Goal: Information Seeking & Learning: Check status

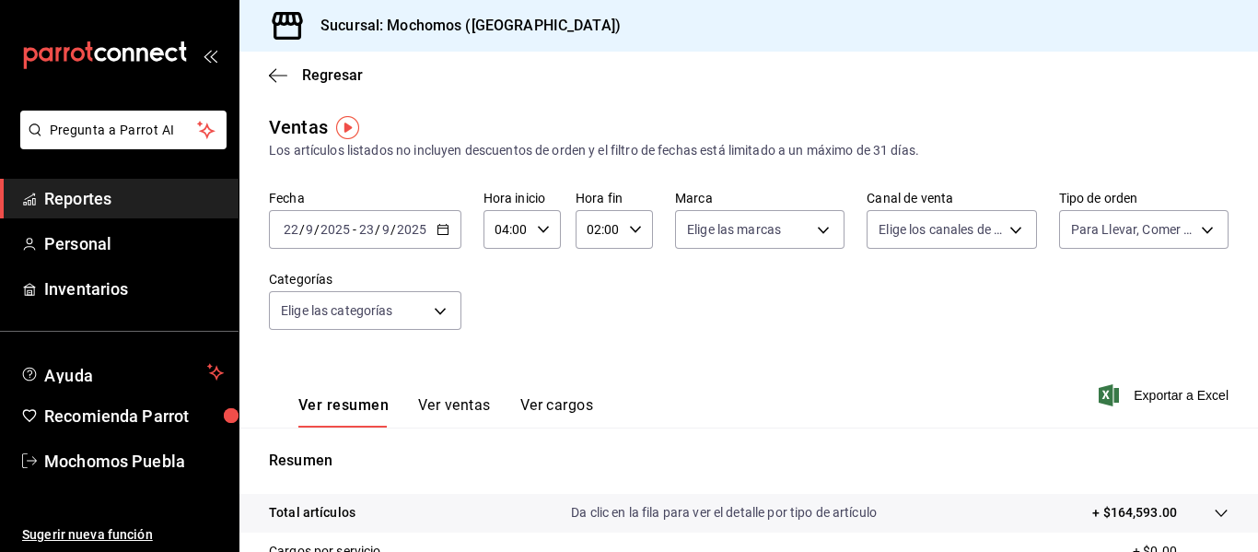
click at [83, 201] on span "Reportes" at bounding box center [134, 198] width 180 height 25
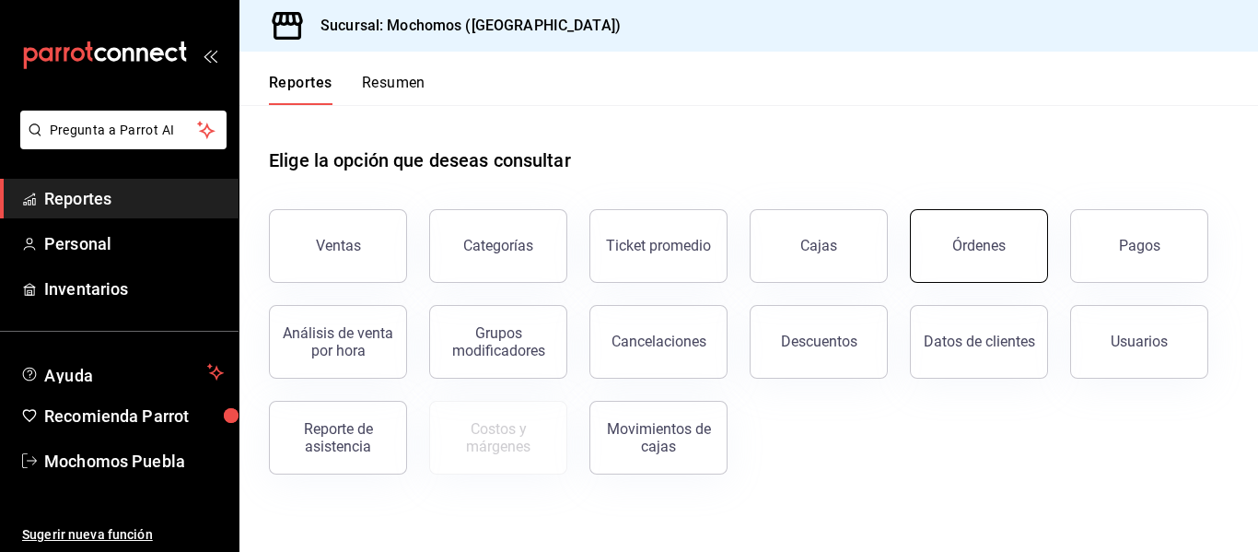
click at [948, 229] on button "Órdenes" at bounding box center [979, 246] width 138 height 74
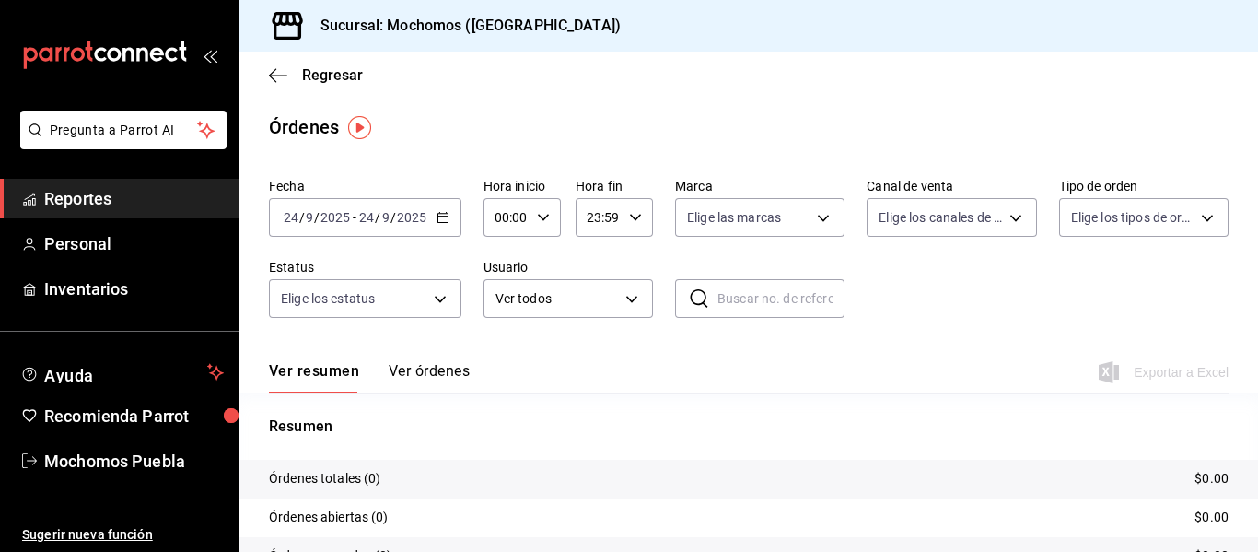
click at [439, 215] on icon "button" at bounding box center [442, 217] width 13 height 13
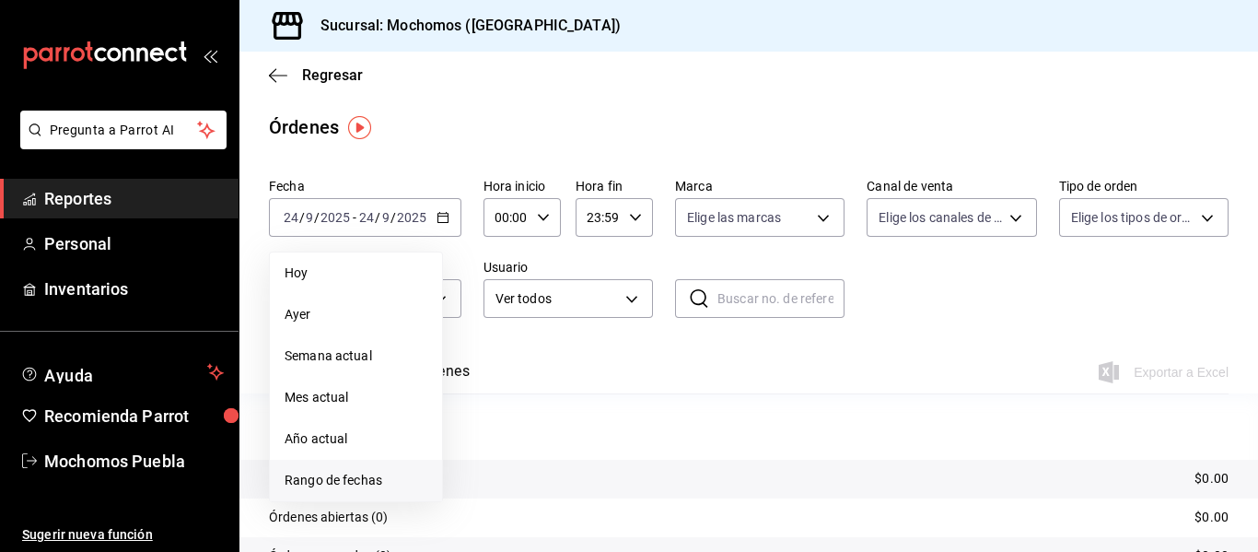
click at [324, 478] on span "Rango de fechas" at bounding box center [356, 480] width 143 height 19
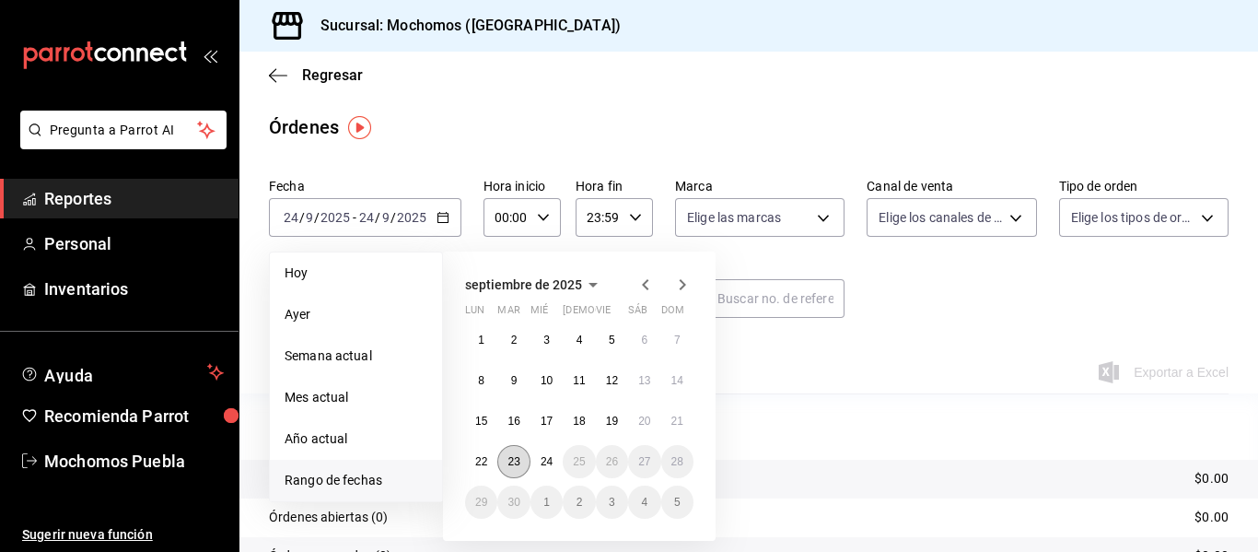
click at [511, 459] on abbr "23" at bounding box center [513, 461] width 12 height 13
click at [540, 459] on abbr "24" at bounding box center [546, 461] width 12 height 13
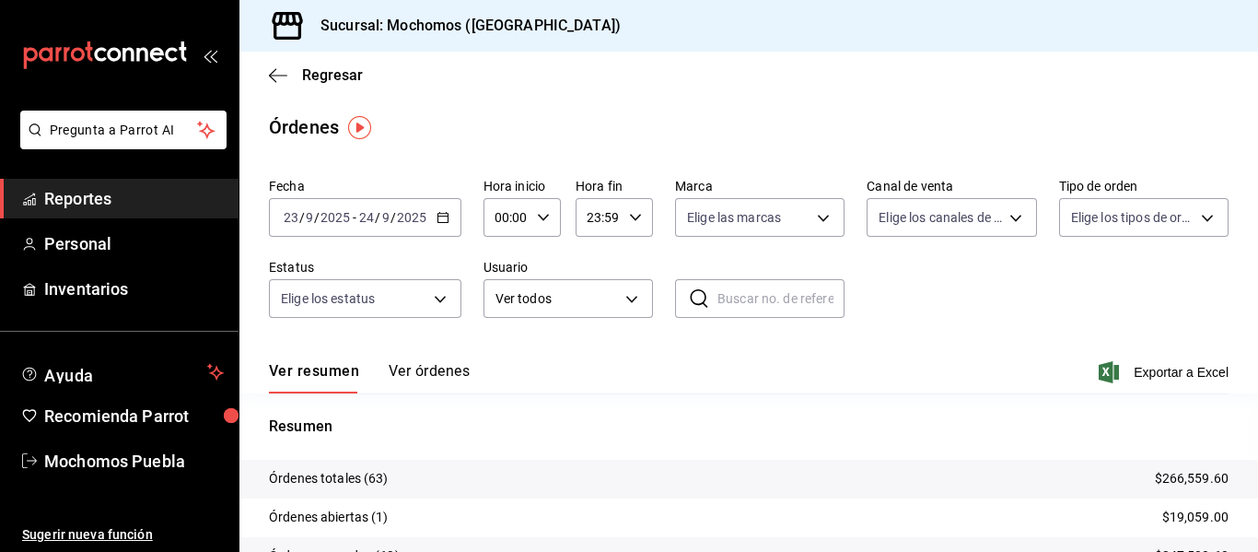
click at [538, 214] on icon "button" at bounding box center [543, 217] width 13 height 13
click at [497, 373] on span "04" at bounding box center [501, 372] width 8 height 15
type input "04:00"
click at [922, 278] on div at bounding box center [629, 276] width 1258 height 552
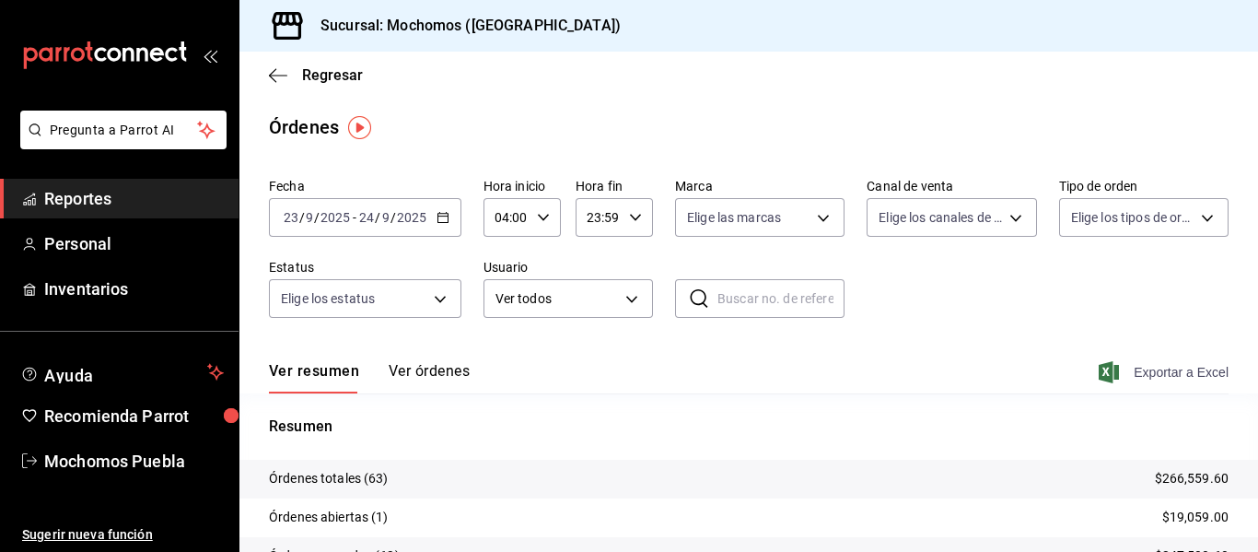
click at [1140, 373] on span "Exportar a Excel" at bounding box center [1165, 372] width 126 height 22
click at [84, 189] on span "Reportes" at bounding box center [134, 198] width 180 height 25
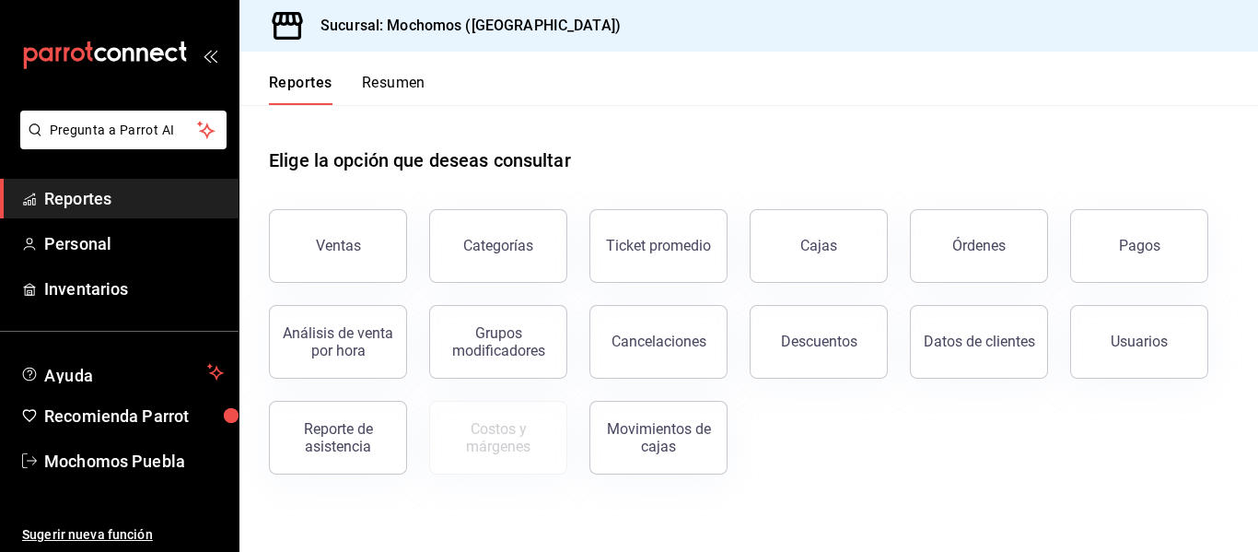
click at [341, 211] on div "Ventas" at bounding box center [327, 235] width 160 height 96
click at [345, 241] on div "Ventas" at bounding box center [338, 245] width 45 height 17
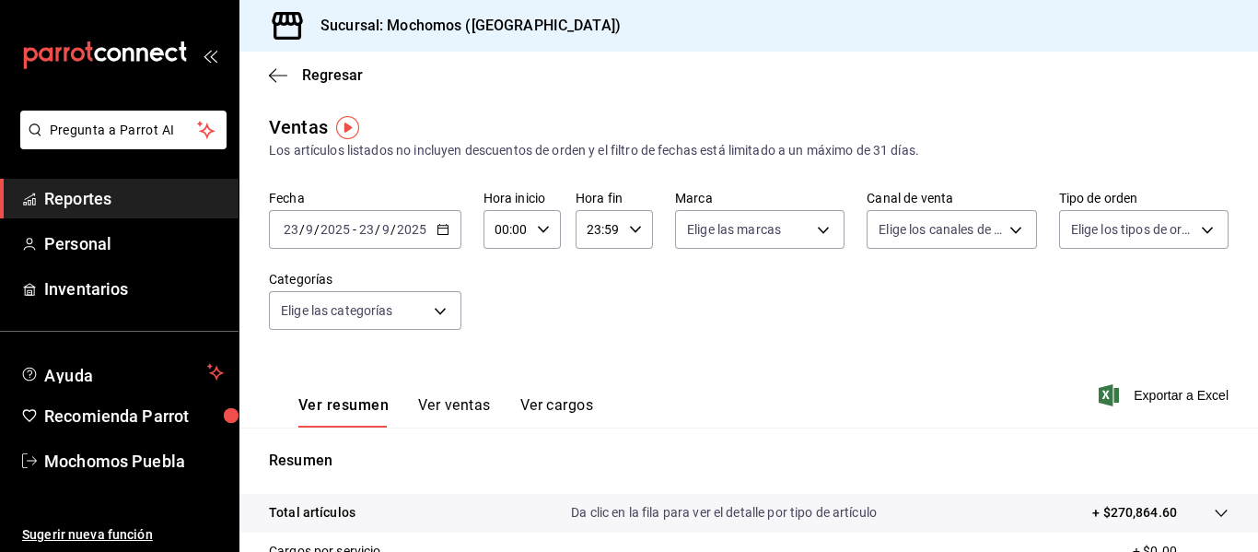
click at [438, 227] on \(Stroke\) "button" at bounding box center [442, 227] width 10 height 1
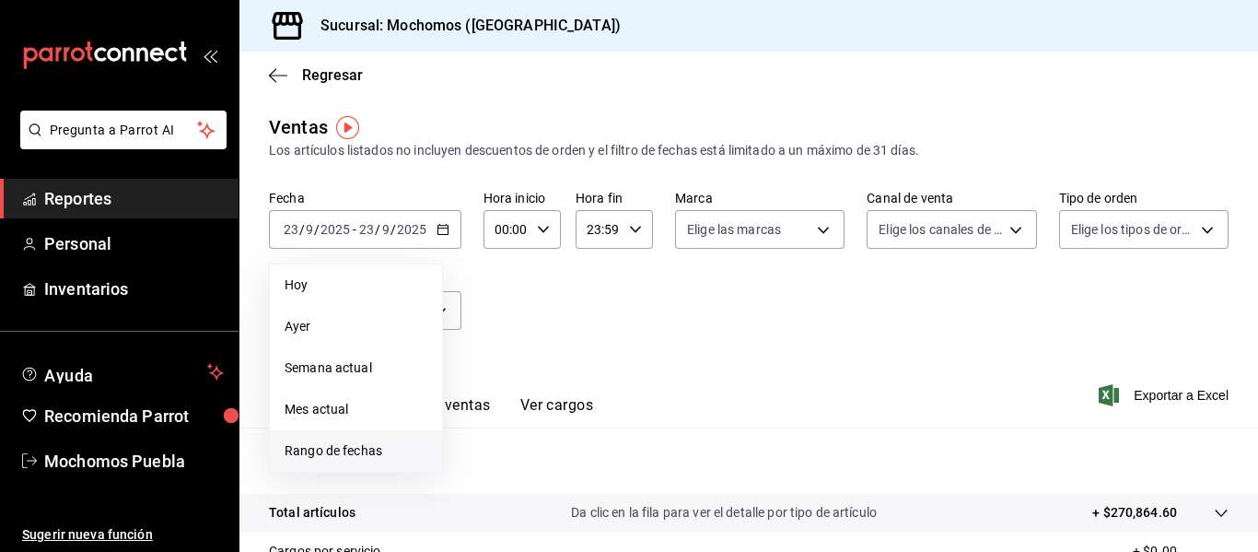
click at [344, 451] on span "Rango de fechas" at bounding box center [356, 450] width 143 height 19
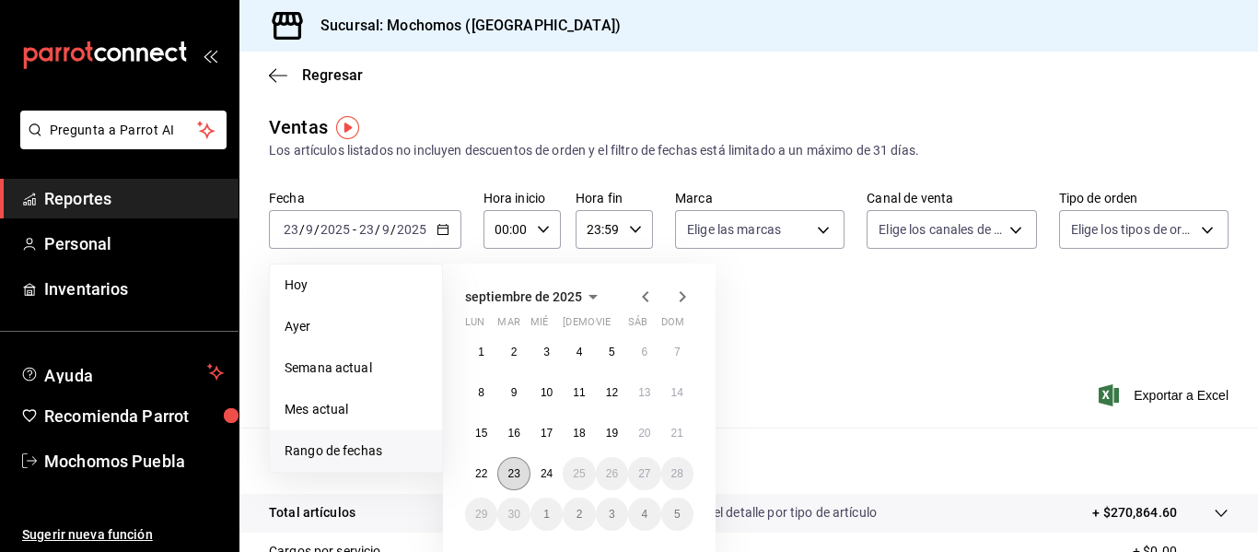
click at [523, 471] on button "23" at bounding box center [513, 473] width 32 height 33
click at [556, 472] on button "24" at bounding box center [546, 473] width 32 height 33
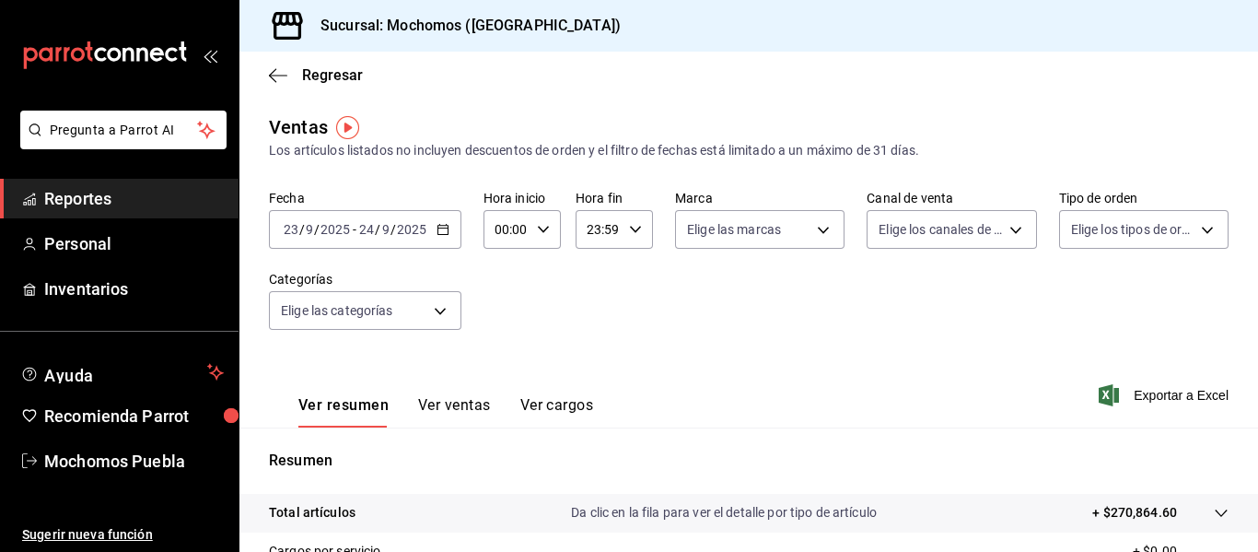
click at [540, 227] on icon "button" at bounding box center [543, 229] width 13 height 13
click at [499, 371] on button "04" at bounding box center [501, 364] width 30 height 37
type input "04:00"
click at [1129, 389] on div at bounding box center [629, 276] width 1258 height 552
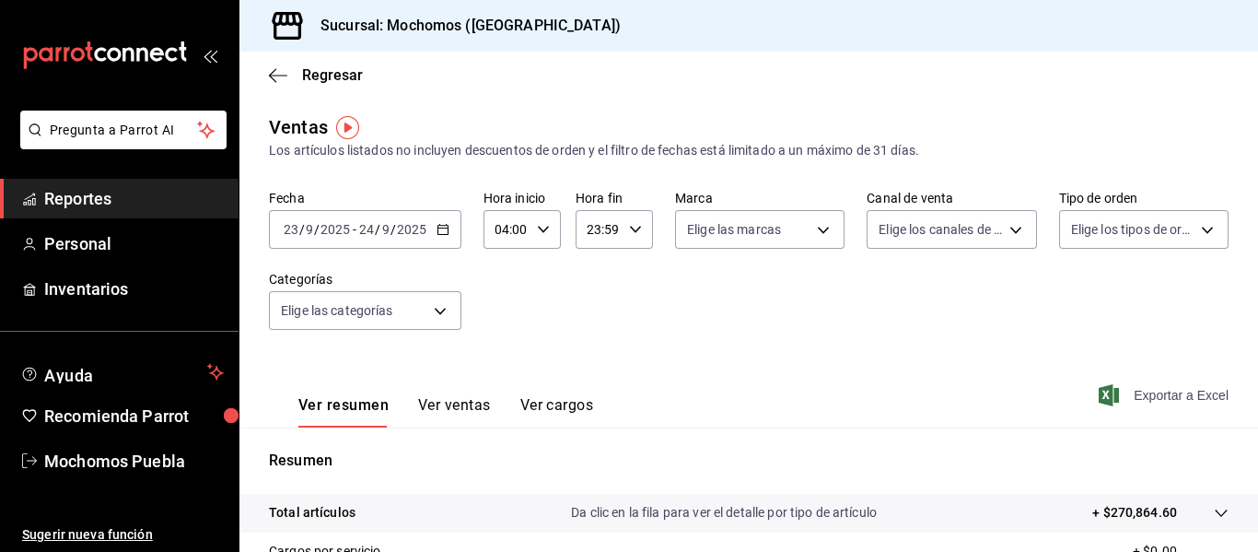
click at [1136, 392] on span "Exportar a Excel" at bounding box center [1165, 395] width 126 height 22
click at [82, 189] on span "Reportes" at bounding box center [134, 198] width 180 height 25
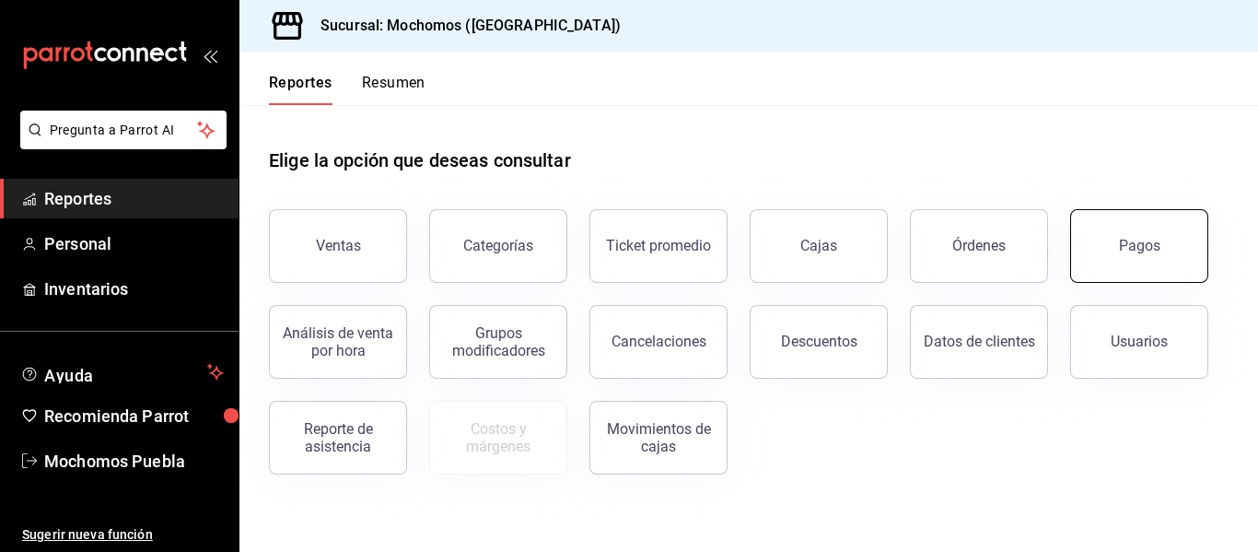
click at [1132, 233] on button "Pagos" at bounding box center [1139, 246] width 138 height 74
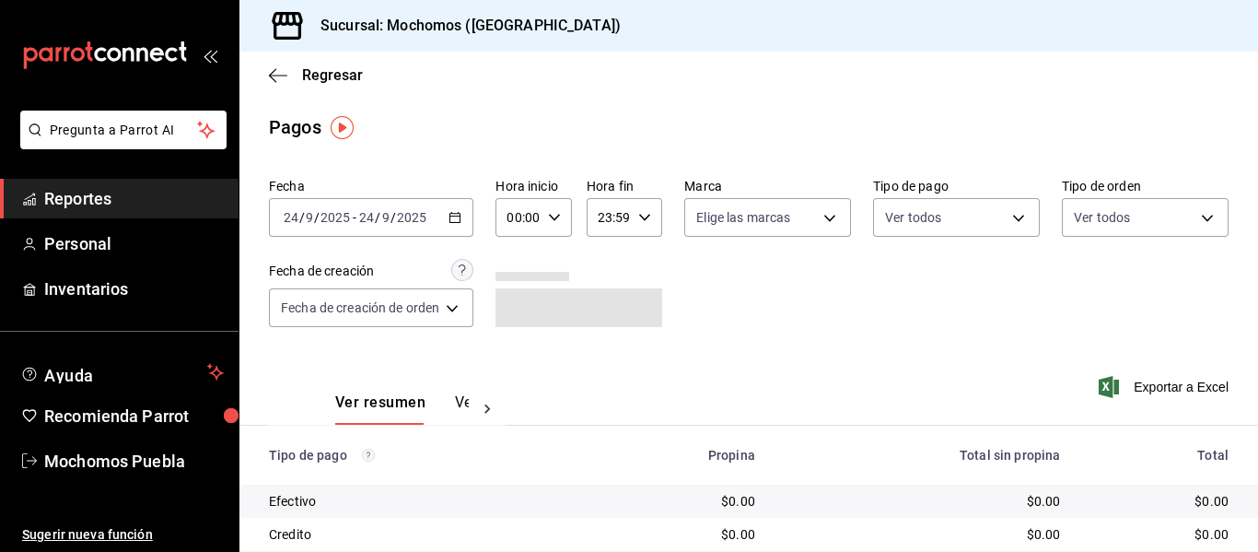
click at [457, 213] on \(Stroke\) "button" at bounding box center [454, 218] width 11 height 10
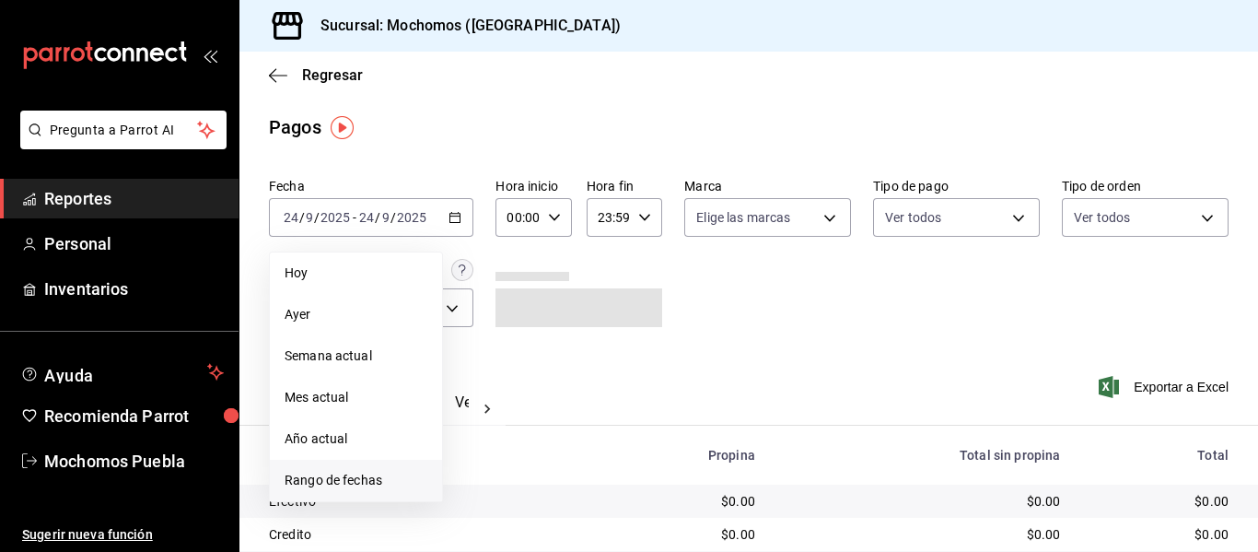
click at [330, 482] on span "Rango de fechas" at bounding box center [356, 480] width 143 height 19
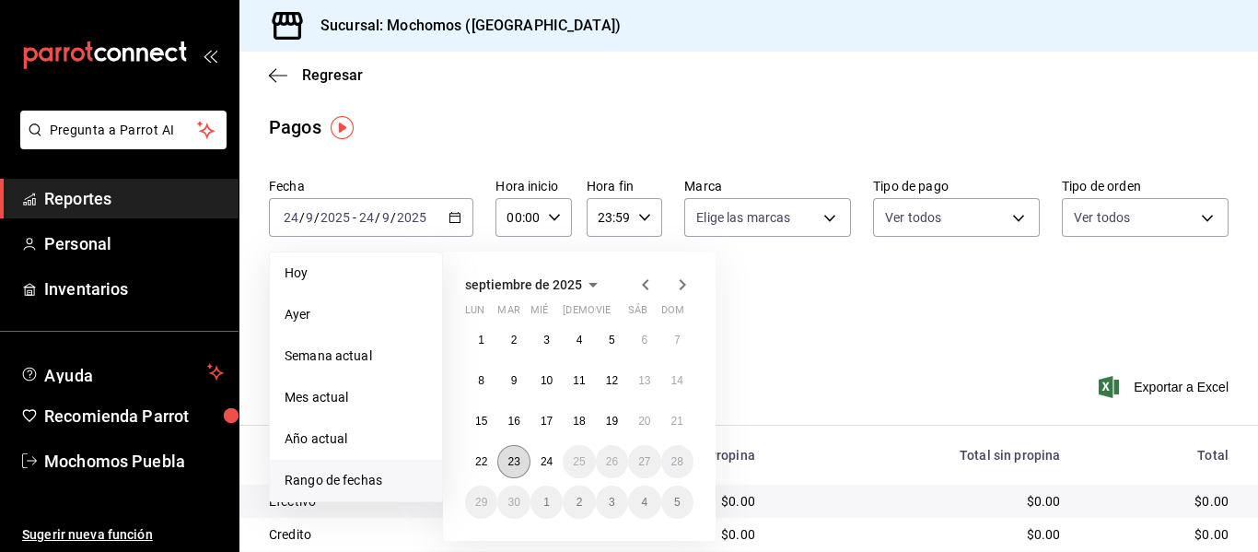
click at [507, 461] on abbr "23" at bounding box center [513, 461] width 12 height 13
click at [543, 460] on abbr "24" at bounding box center [546, 461] width 12 height 13
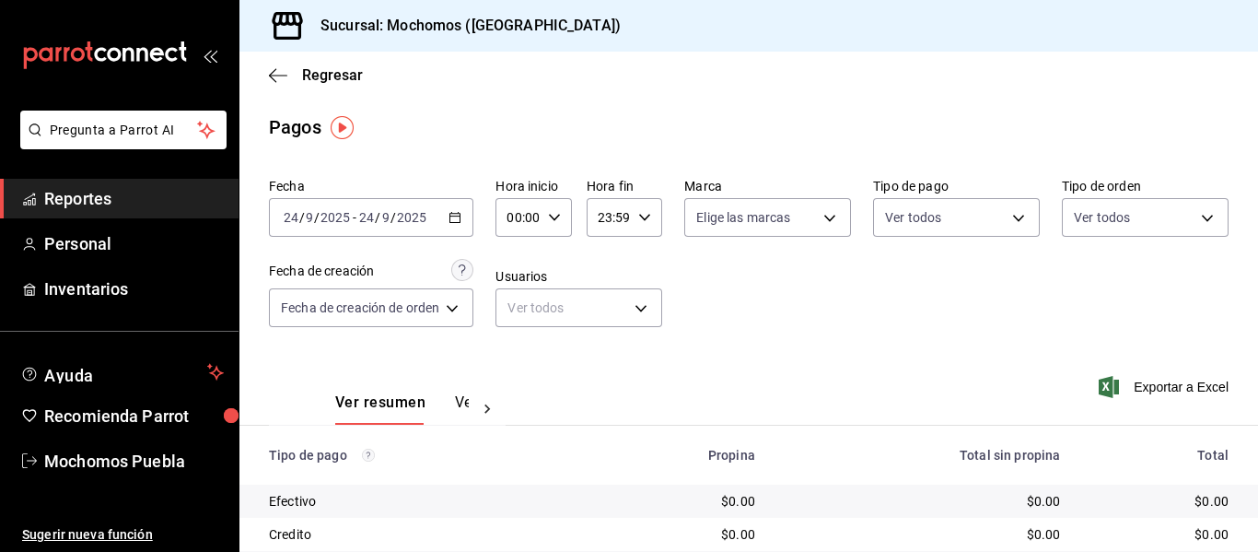
click at [454, 215] on \(Stroke\) "button" at bounding box center [455, 215] width 10 height 1
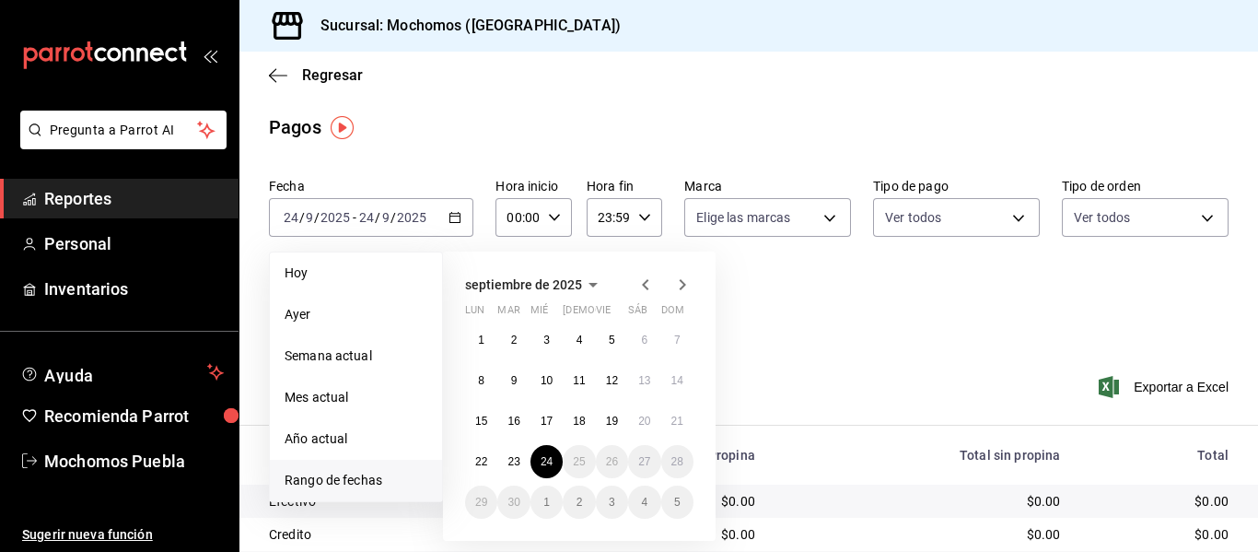
click at [343, 480] on span "Rango de fechas" at bounding box center [356, 480] width 143 height 19
click at [520, 459] on button "23" at bounding box center [513, 461] width 32 height 33
click at [545, 459] on abbr "24" at bounding box center [546, 461] width 12 height 13
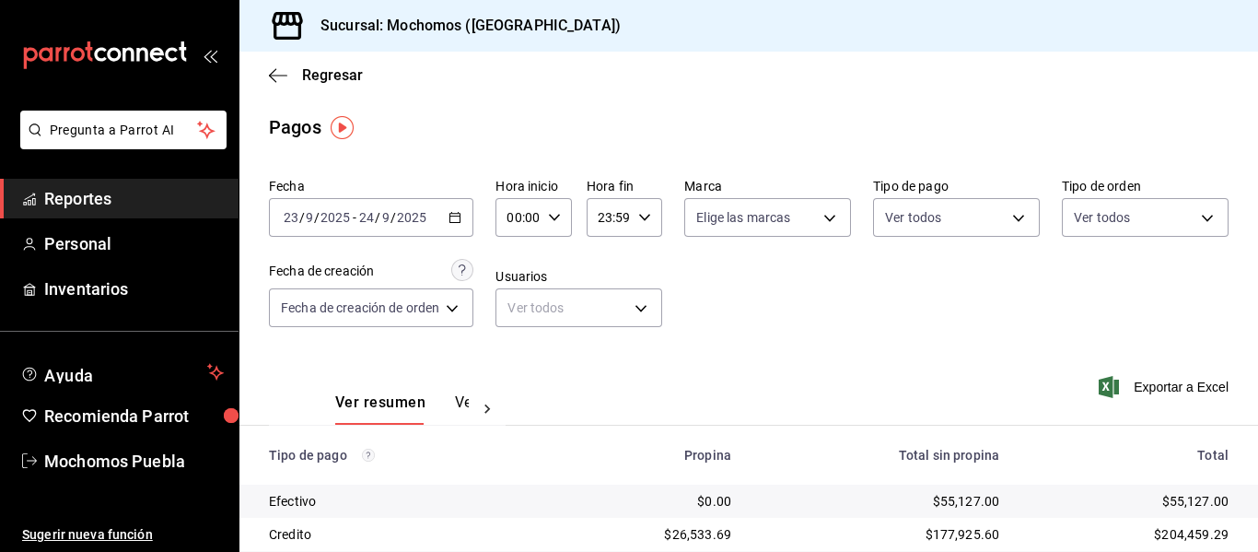
click at [554, 215] on icon "button" at bounding box center [554, 217] width 13 height 13
click at [513, 343] on span "04" at bounding box center [516, 339] width 7 height 15
type input "04:00"
click at [766, 329] on div at bounding box center [629, 276] width 1258 height 552
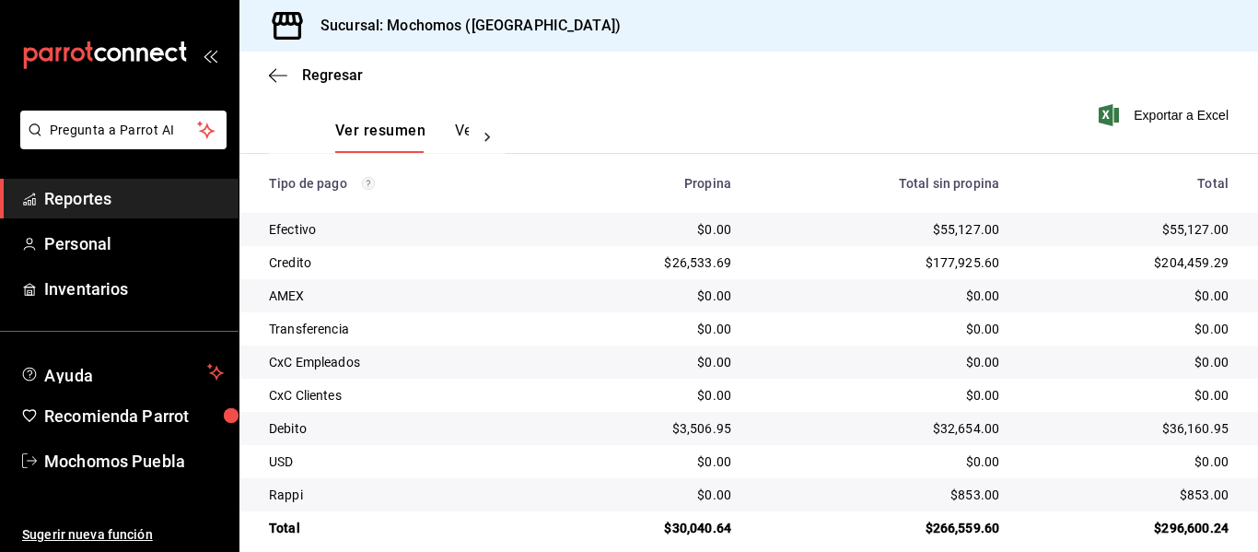
scroll to position [295, 0]
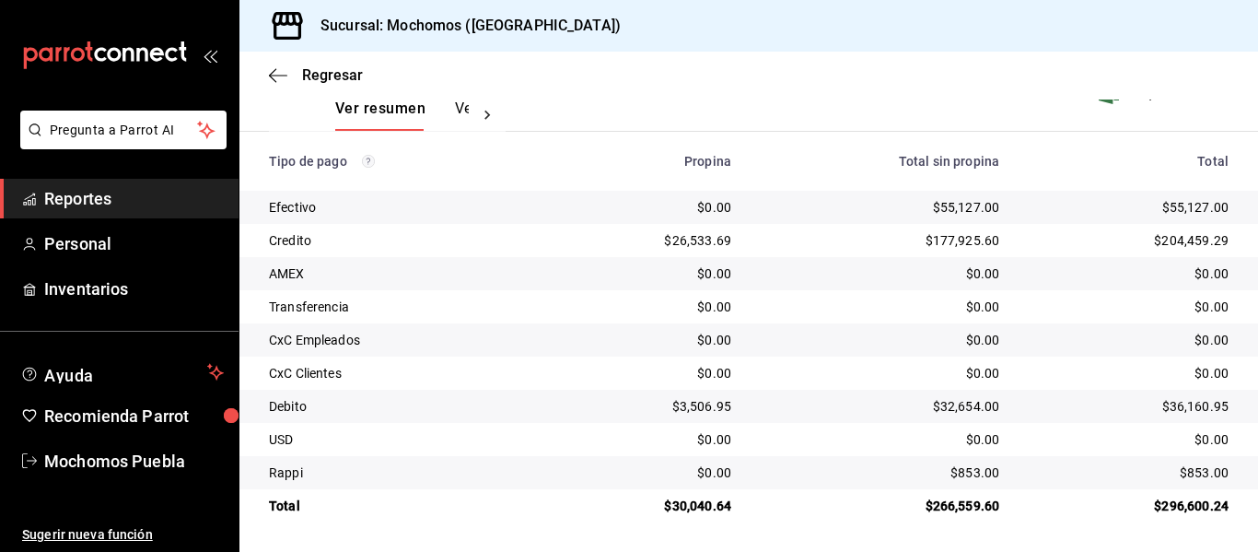
click at [93, 194] on span "Reportes" at bounding box center [134, 198] width 180 height 25
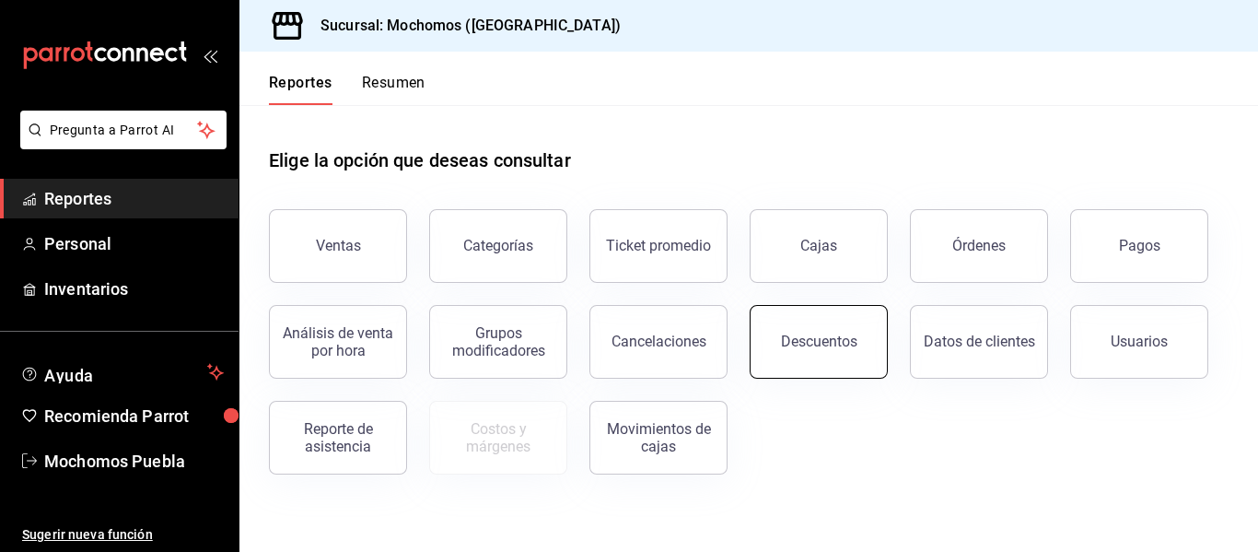
click at [817, 338] on div "Descuentos" at bounding box center [819, 340] width 76 height 17
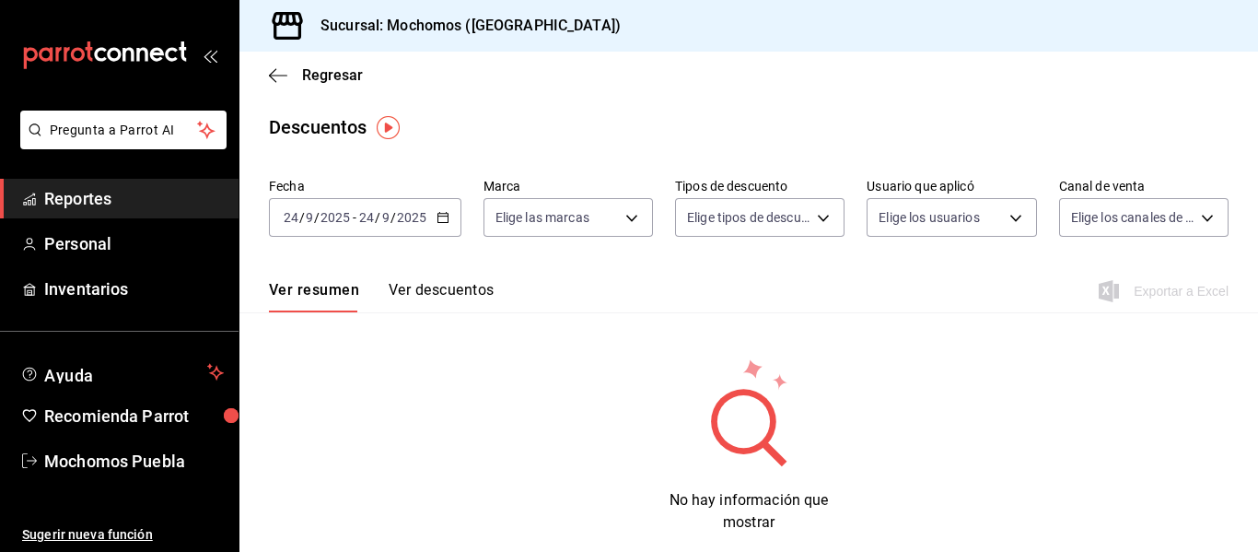
click at [439, 212] on icon "button" at bounding box center [442, 217] width 13 height 13
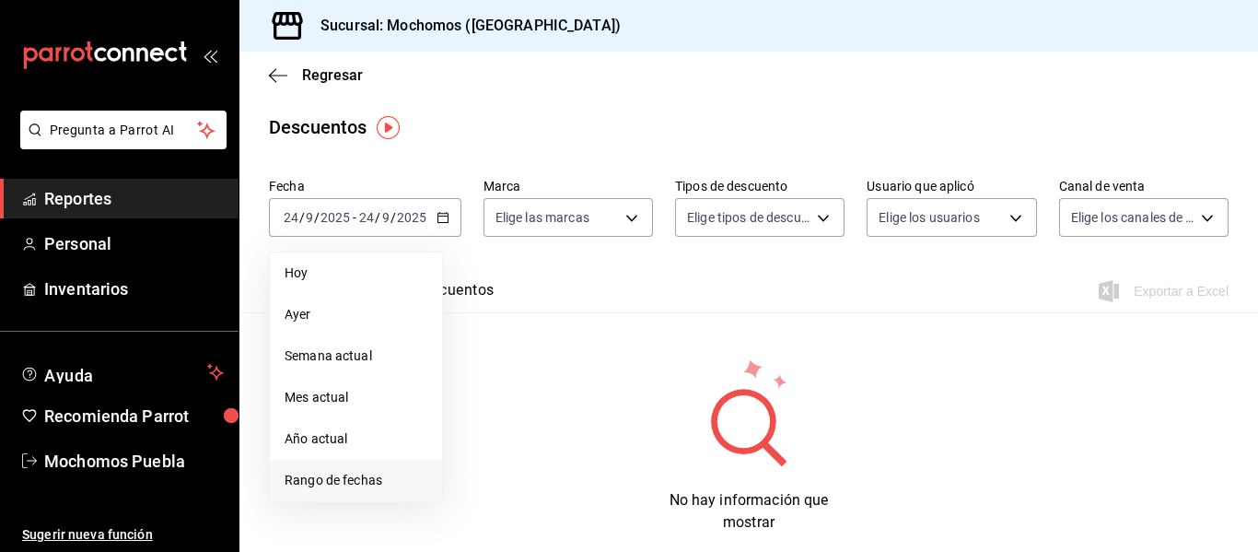
click at [326, 484] on span "Rango de fechas" at bounding box center [356, 480] width 143 height 19
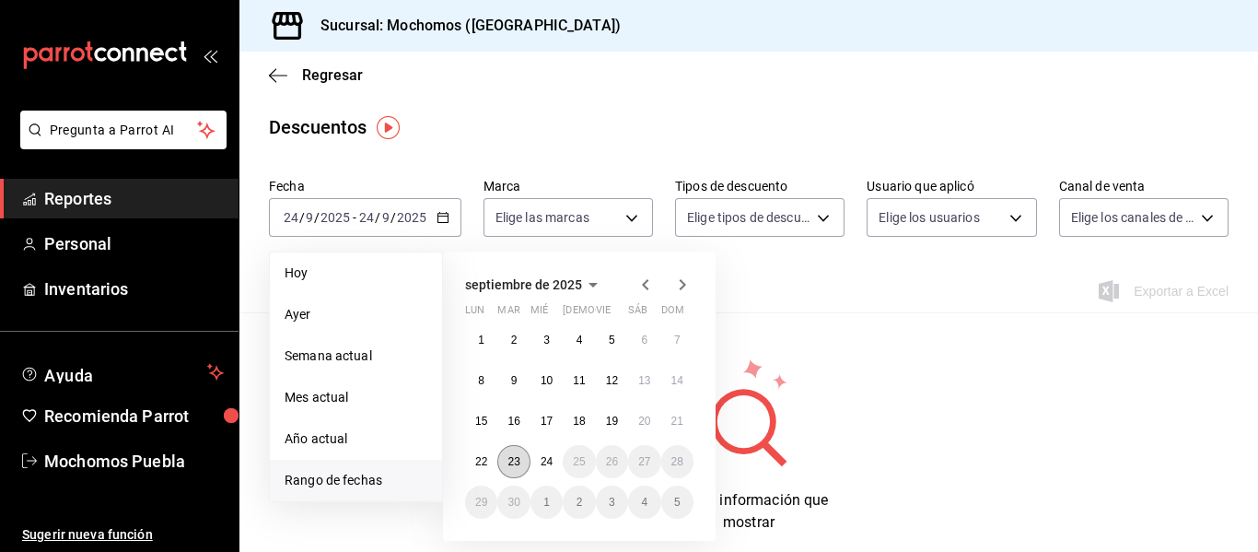
click at [513, 458] on abbr "23" at bounding box center [513, 461] width 12 height 13
click at [547, 458] on abbr "24" at bounding box center [546, 461] width 12 height 13
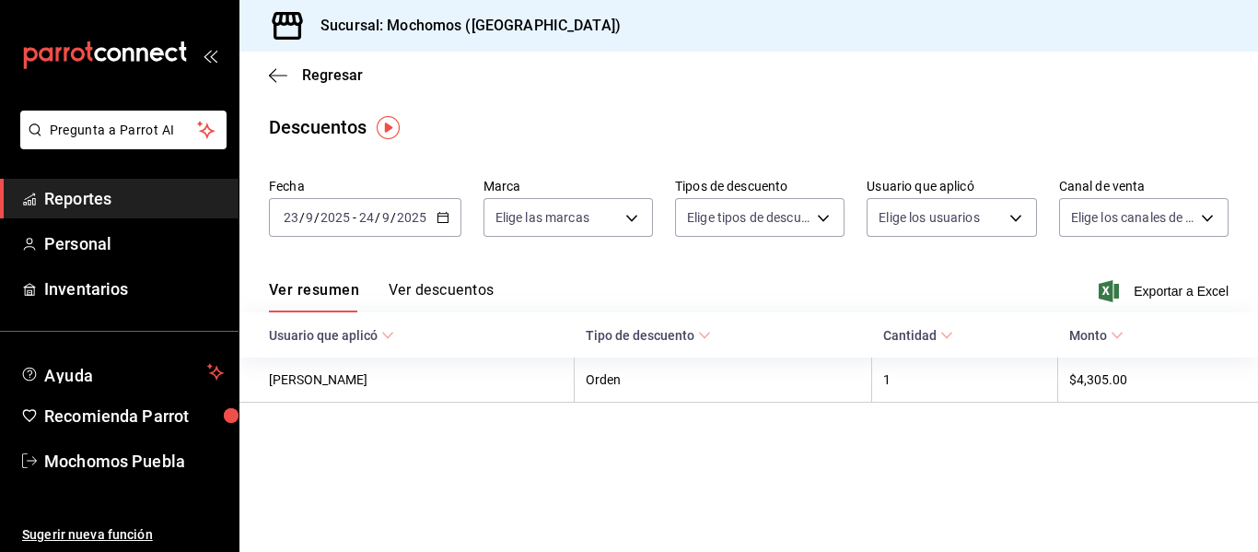
click at [460, 292] on button "Ver descuentos" at bounding box center [441, 296] width 105 height 31
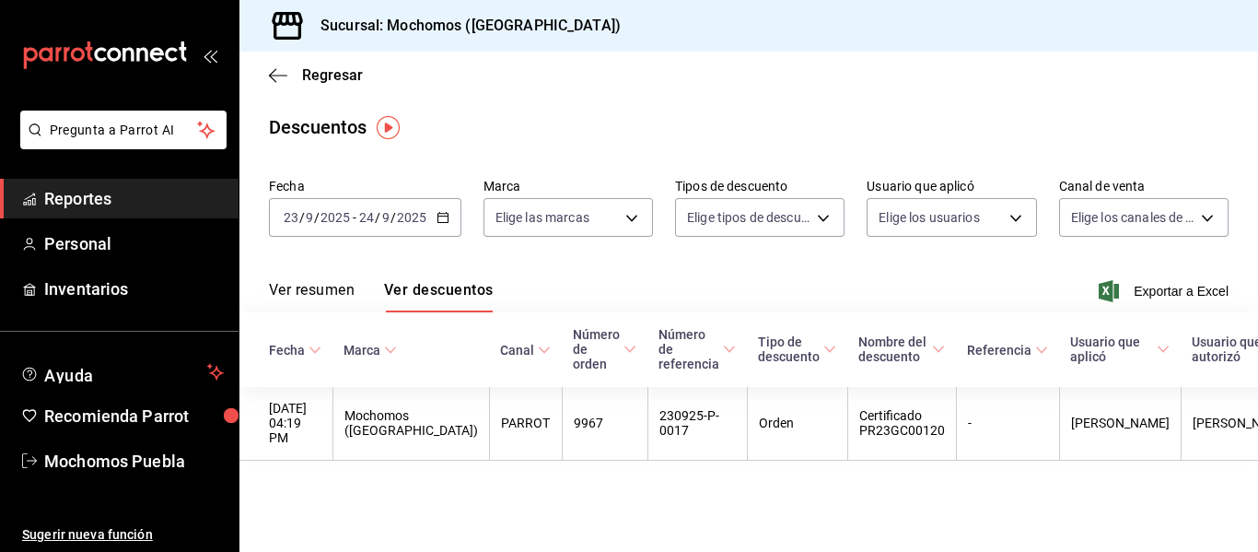
scroll to position [2, 0]
